Goal: Task Accomplishment & Management: Use online tool/utility

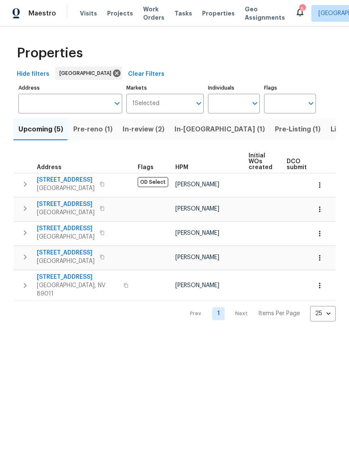
click at [124, 124] on button "In-review (2)" at bounding box center [144, 130] width 52 height 22
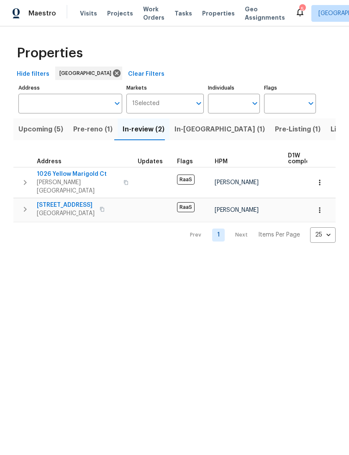
click at [175, 132] on span "In-[GEOGRAPHIC_DATA] (1)" at bounding box center [220, 130] width 91 height 12
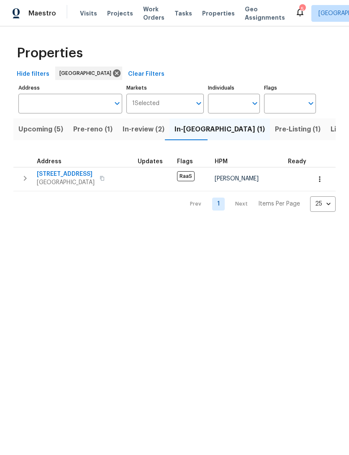
click at [47, 172] on span "[STREET_ADDRESS]" at bounding box center [66, 174] width 58 height 8
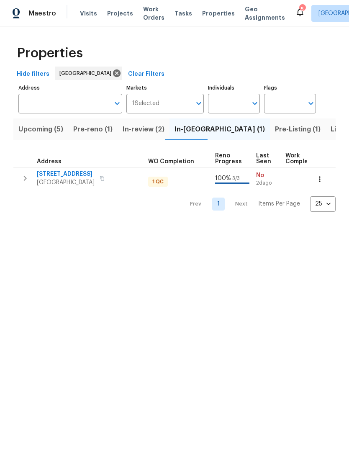
scroll to position [0, 327]
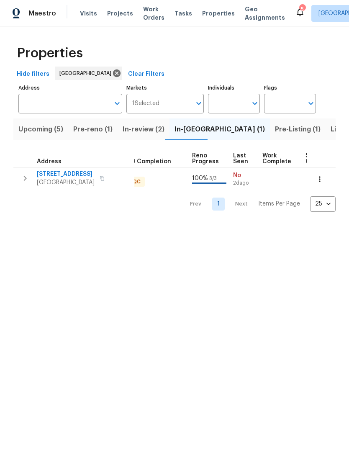
click at [275, 128] on span "Pre-Listing (1)" at bounding box center [298, 130] width 46 height 12
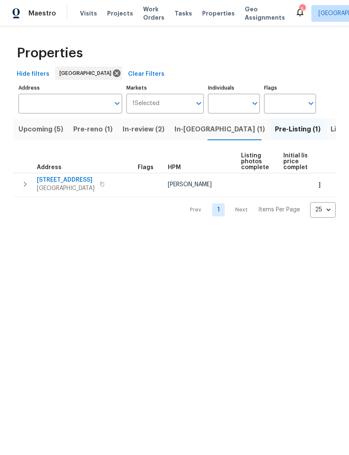
click at [331, 129] on span "Listed (41)" at bounding box center [348, 130] width 35 height 12
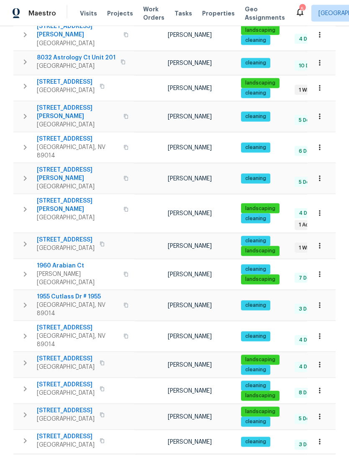
scroll to position [27, 0]
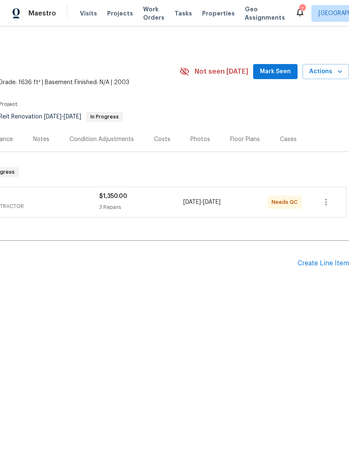
scroll to position [0, 124]
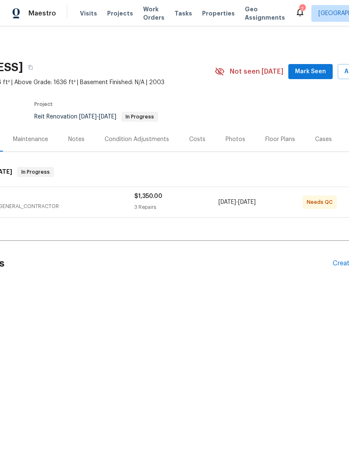
scroll to position [0, 56]
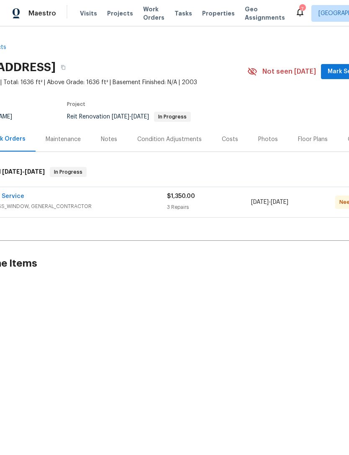
click at [326, 68] on button "Mark Seen" at bounding box center [343, 72] width 44 height 16
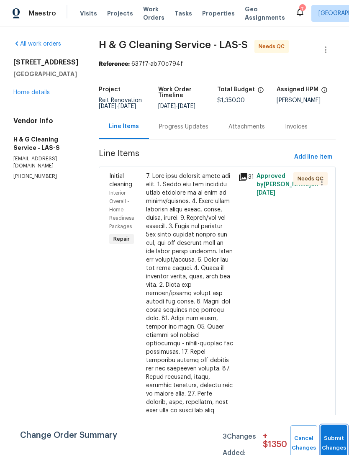
click at [323, 440] on button "Submit Changes" at bounding box center [334, 444] width 27 height 36
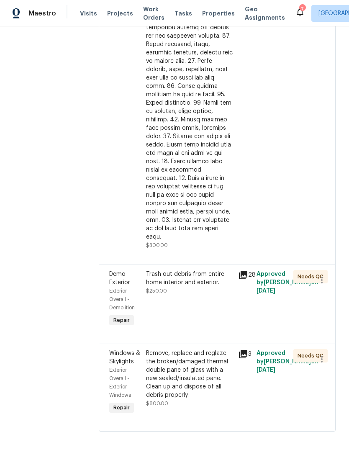
scroll to position [374, 0]
click at [176, 400] on div "Remove, replace and reglaze the broken/damaged thermal double pane of glass wit…" at bounding box center [189, 374] width 87 height 50
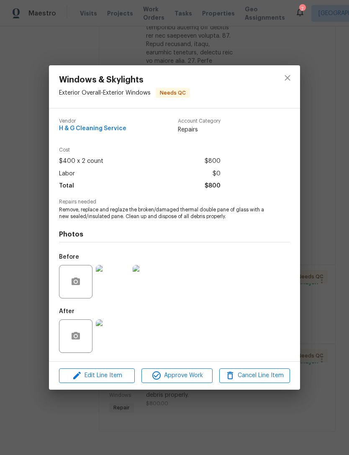
click at [112, 344] on img at bounding box center [113, 337] width 34 height 34
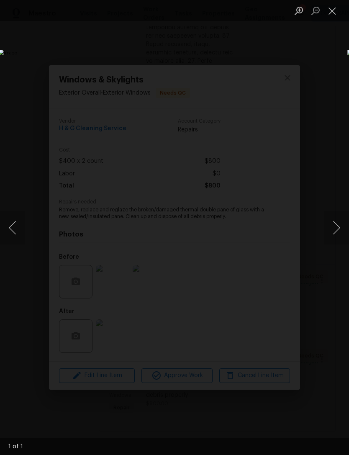
click at [331, 224] on button "Next image" at bounding box center [336, 228] width 25 height 34
click at [329, 223] on button "Next image" at bounding box center [336, 228] width 25 height 34
click at [340, 220] on button "Next image" at bounding box center [336, 228] width 25 height 34
click at [337, 228] on button "Next image" at bounding box center [336, 228] width 25 height 34
click at [332, 11] on button "Close lightbox" at bounding box center [332, 10] width 17 height 15
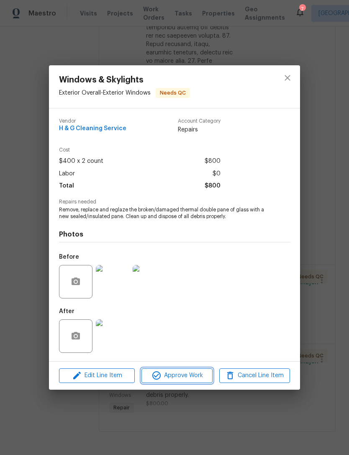
click at [160, 379] on icon "button" at bounding box center [157, 376] width 10 height 10
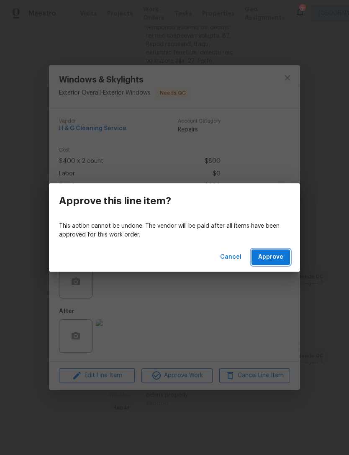
click at [257, 254] on button "Approve" at bounding box center [271, 258] width 39 height 16
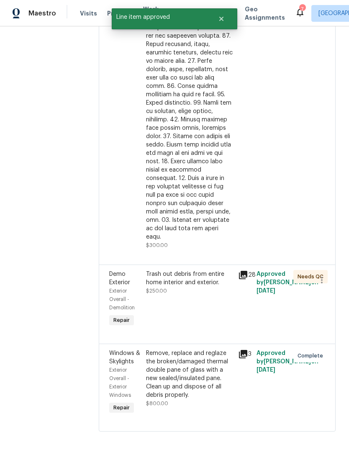
click at [179, 287] on div "Trash out debris from entire home interior and exterior." at bounding box center [189, 278] width 87 height 17
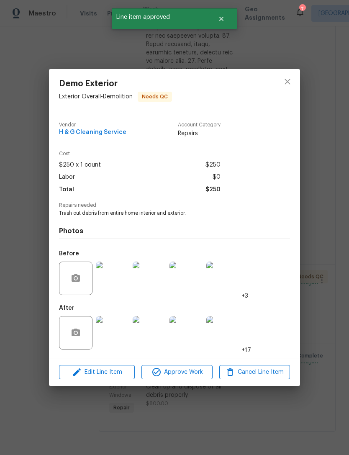
click at [129, 331] on img at bounding box center [113, 333] width 34 height 34
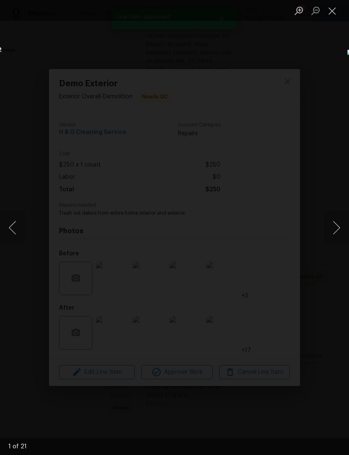
click at [340, 229] on button "Next image" at bounding box center [336, 228] width 25 height 34
click at [339, 229] on button "Next image" at bounding box center [336, 228] width 25 height 34
click at [331, 15] on button "Close lightbox" at bounding box center [332, 10] width 17 height 15
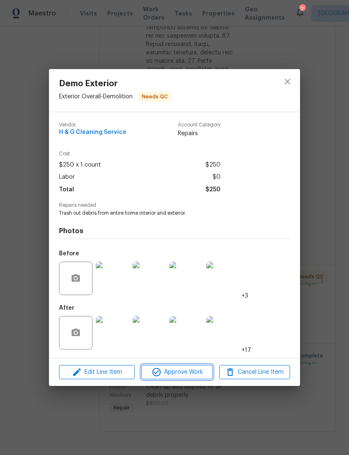
click at [171, 370] on span "Approve Work" at bounding box center [177, 372] width 66 height 10
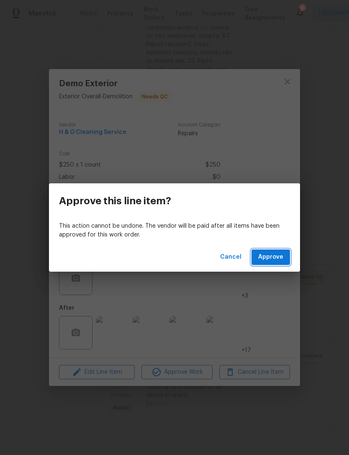
click at [264, 259] on span "Approve" at bounding box center [271, 257] width 25 height 10
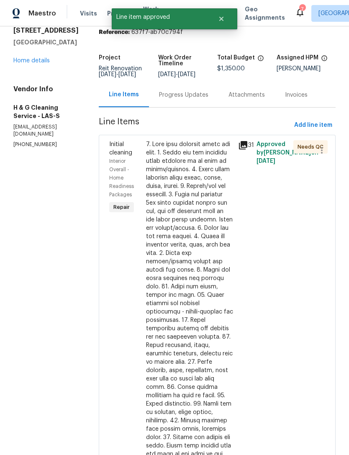
scroll to position [26, 0]
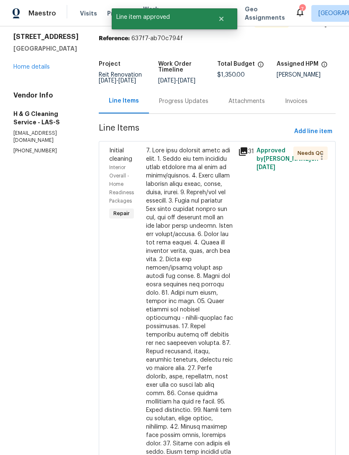
click at [198, 274] on div at bounding box center [189, 348] width 87 height 402
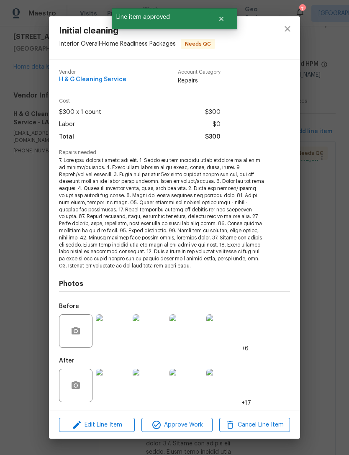
click at [113, 386] on img at bounding box center [113, 386] width 34 height 34
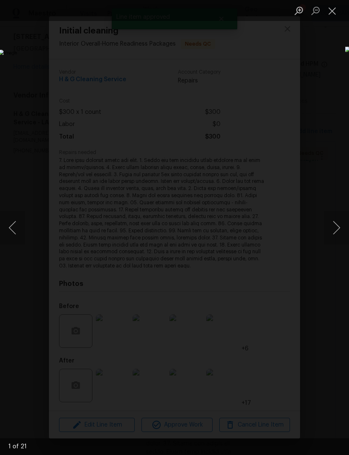
click at [339, 223] on button "Next image" at bounding box center [336, 228] width 25 height 34
click at [343, 229] on button "Next image" at bounding box center [336, 228] width 25 height 34
click at [339, 234] on button "Next image" at bounding box center [336, 228] width 25 height 34
click at [339, 227] on button "Next image" at bounding box center [336, 228] width 25 height 34
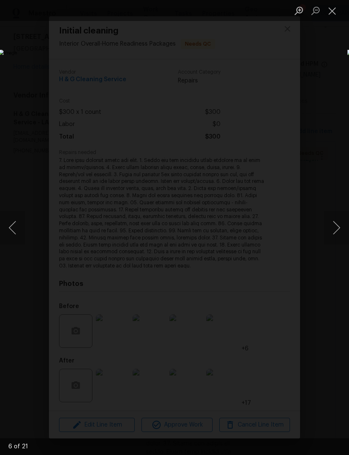
click at [339, 226] on button "Next image" at bounding box center [336, 228] width 25 height 34
click at [344, 225] on button "Next image" at bounding box center [336, 228] width 25 height 34
click at [345, 222] on button "Next image" at bounding box center [336, 228] width 25 height 34
click at [341, 224] on button "Next image" at bounding box center [336, 228] width 25 height 34
click at [346, 221] on button "Next image" at bounding box center [336, 228] width 25 height 34
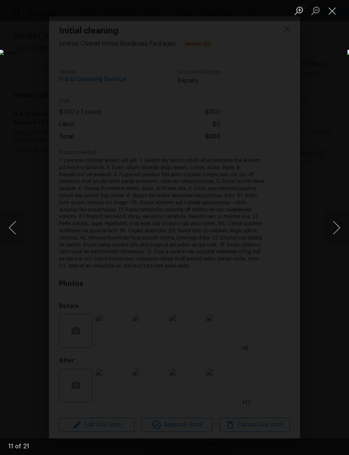
click at [329, 7] on button "Close lightbox" at bounding box center [332, 10] width 17 height 15
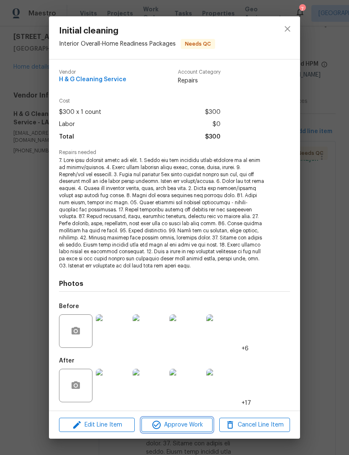
click at [176, 430] on button "Approve Work" at bounding box center [177, 425] width 71 height 15
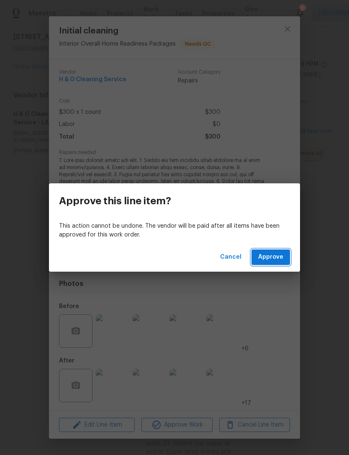
click at [268, 261] on span "Approve" at bounding box center [271, 257] width 25 height 10
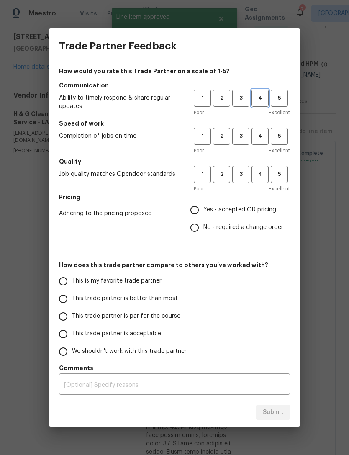
click at [259, 103] on button "4" at bounding box center [260, 98] width 17 height 17
click at [259, 140] on span "4" at bounding box center [261, 137] width 16 height 10
click at [258, 176] on span "4" at bounding box center [261, 175] width 16 height 10
click at [199, 207] on input "Yes - accepted OD pricing" at bounding box center [195, 211] width 18 height 18
radio input "true"
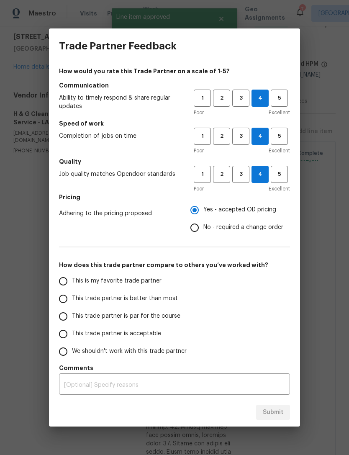
click at [66, 297] on input "This trade partner is better than most" at bounding box center [63, 299] width 18 height 18
click at [268, 409] on span "Submit" at bounding box center [273, 413] width 21 height 10
radio input "true"
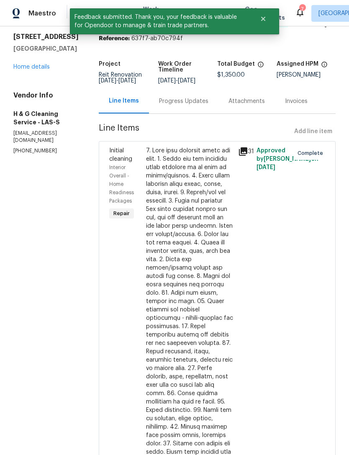
click at [28, 69] on link "Home details" at bounding box center [31, 67] width 36 height 6
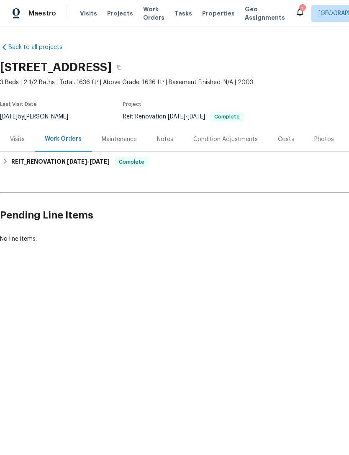
click at [163, 136] on div "Notes" at bounding box center [165, 139] width 16 height 8
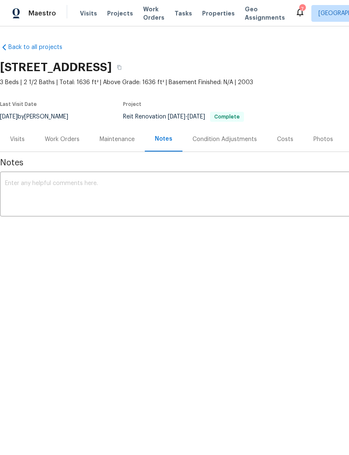
click at [48, 136] on div "Work Orders" at bounding box center [62, 139] width 35 height 8
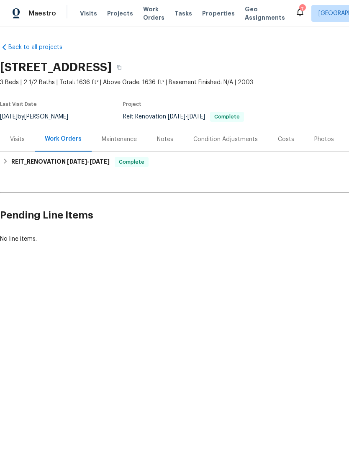
click at [205, 16] on span "Properties" at bounding box center [218, 13] width 33 height 8
